Goal: Information Seeking & Learning: Learn about a topic

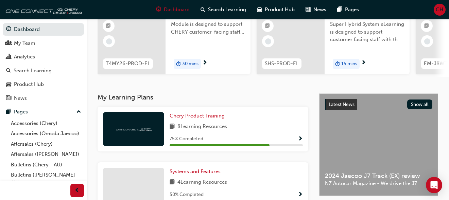
scroll to position [73, 0]
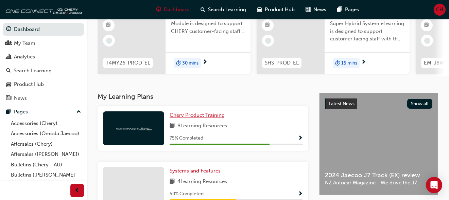
click at [216, 117] on span "Chery Product Training" at bounding box center [197, 115] width 55 height 6
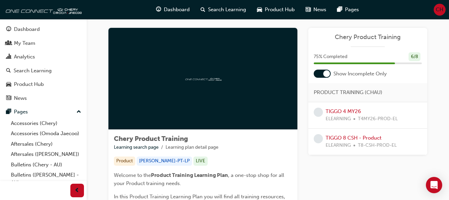
scroll to position [7, 0]
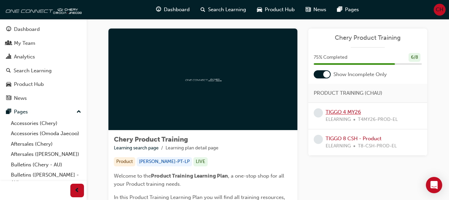
click at [347, 112] on link "TIGGO 4 MY26" at bounding box center [343, 112] width 35 height 6
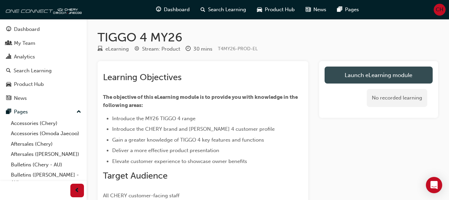
click at [360, 72] on link "Launch eLearning module" at bounding box center [379, 75] width 108 height 17
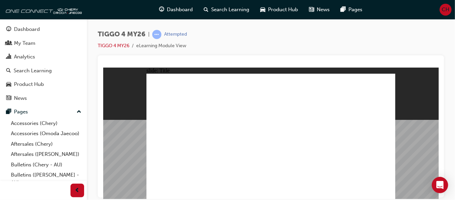
click at [277, 46] on div "TIGGO 4 MY26 | Attempted TIGGO 4 MY26 eLearning Module View" at bounding box center [271, 43] width 346 height 26
click at [395, 44] on div "TIGGO 4 MY26 | Attempted TIGGO 4 MY26 eLearning Module View" at bounding box center [271, 43] width 346 height 26
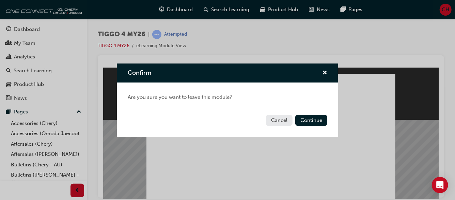
click at [285, 118] on button "Cancel" at bounding box center [279, 120] width 27 height 11
